Goal: Information Seeking & Learning: Learn about a topic

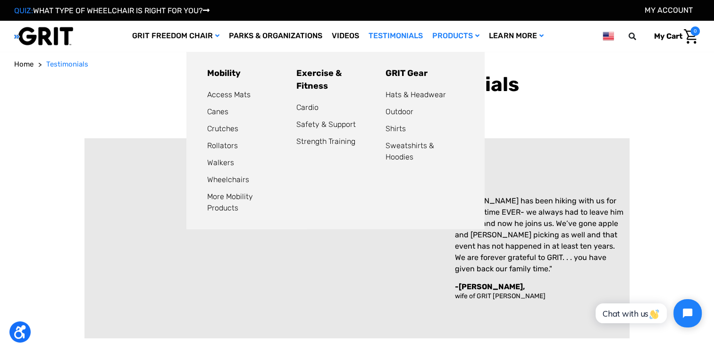
click at [251, 201] on link "More Mobility Products" at bounding box center [230, 202] width 46 height 20
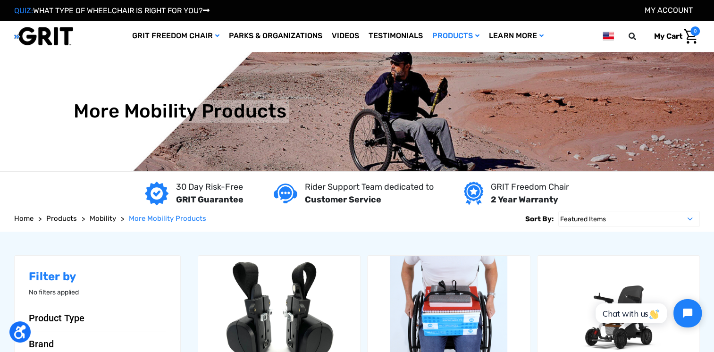
drag, startPoint x: 713, startPoint y: 5, endPoint x: 713, endPoint y: 19, distance: 14.6
click at [713, 19] on div "QUIZ: WHAT TYPE OF WHEELCHAIR IS RIGHT FOR YOU? My Account" at bounding box center [357, 10] width 714 height 21
